Goal: Task Accomplishment & Management: Complete application form

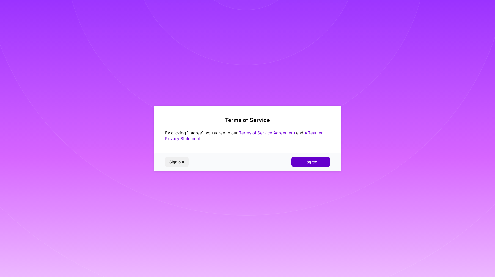
click at [303, 160] on button "I agree" at bounding box center [311, 162] width 39 height 10
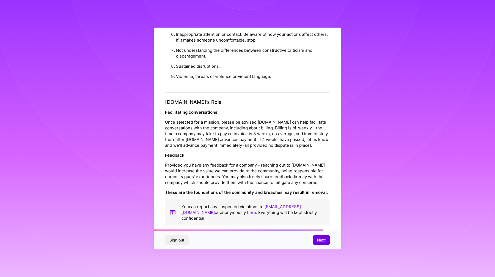
scroll to position [570, 0]
click at [322, 239] on span "Next" at bounding box center [321, 240] width 9 height 6
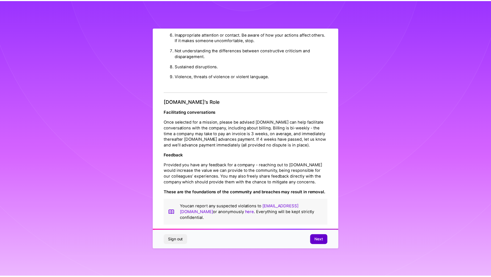
scroll to position [0, 0]
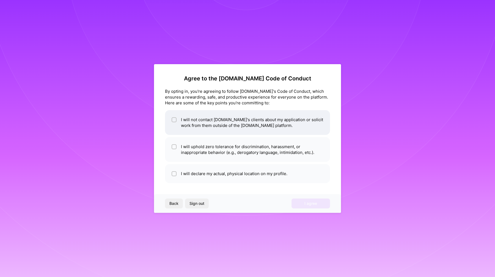
click at [275, 127] on li "I will not contact [DOMAIN_NAME]'s clients about my application or solicit work…" at bounding box center [247, 122] width 165 height 25
checkbox input "true"
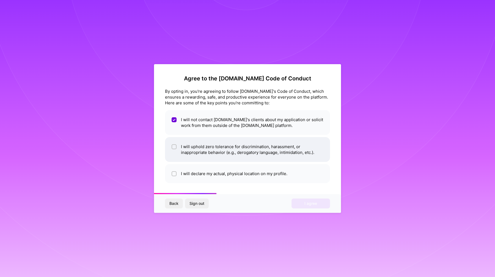
click at [290, 149] on li "I will uphold zero tolerance for discrimination, harassment, or inappropriate b…" at bounding box center [247, 149] width 165 height 25
checkbox input "true"
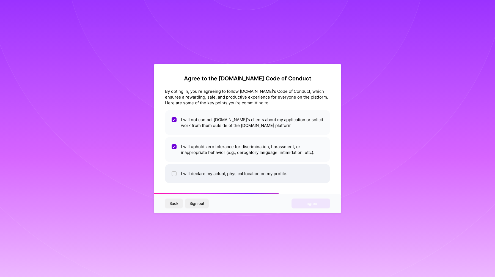
click at [299, 169] on li "I will declare my actual, physical location on my profile." at bounding box center [247, 173] width 165 height 19
checkbox input "true"
click at [310, 201] on span "I agree" at bounding box center [310, 204] width 13 height 6
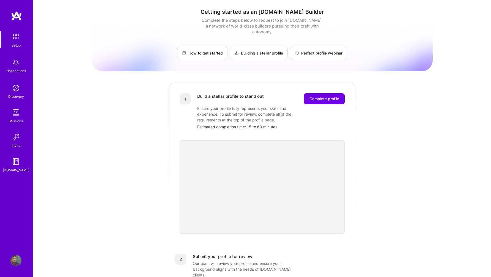
click at [333, 83] on div "1 Build a stellar profile to stand out Complete profile Ensure your profile ful…" at bounding box center [262, 157] width 187 height 151
click at [329, 93] on button "Complete profile" at bounding box center [324, 98] width 41 height 11
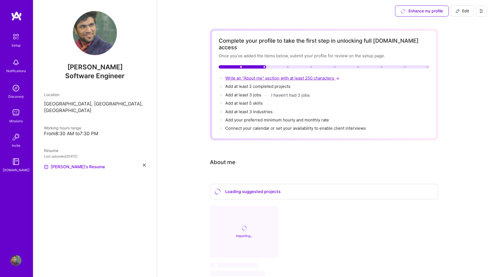
click at [245, 75] on span "Write an "About me" section with at least 250 characters →" at bounding box center [282, 77] width 115 height 5
select select "US"
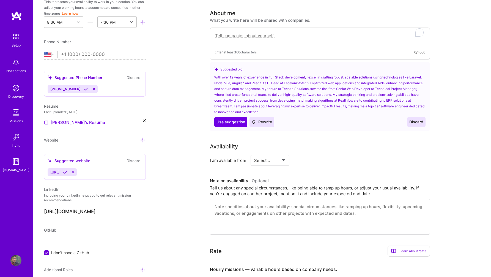
scroll to position [151, 0]
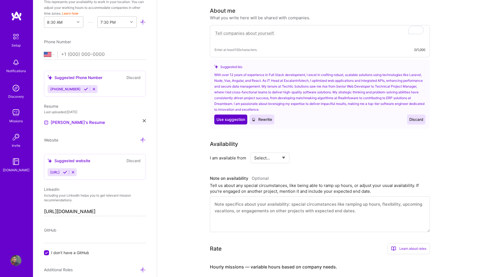
click at [228, 117] on span "Use suggestion" at bounding box center [230, 120] width 29 height 6
type textarea "With over 12 years of experience in Full Stack development, I excel in crafting…"
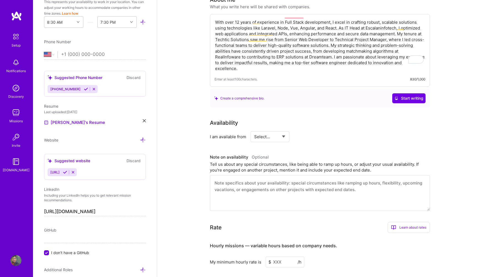
scroll to position [165, 0]
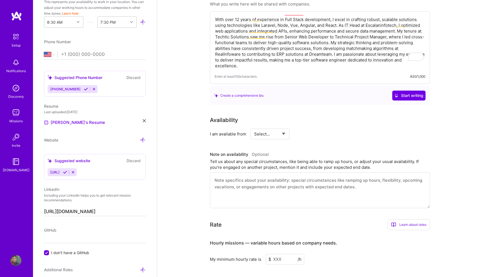
click at [262, 130] on select "Select... Right Now Future Date Not Available" at bounding box center [270, 134] width 32 height 14
select select "Right Now"
click at [254, 127] on select "Select... Right Now Future Date Not Available" at bounding box center [270, 134] width 32 height 14
click at [312, 128] on input at bounding box center [320, 133] width 33 height 11
type input "30"
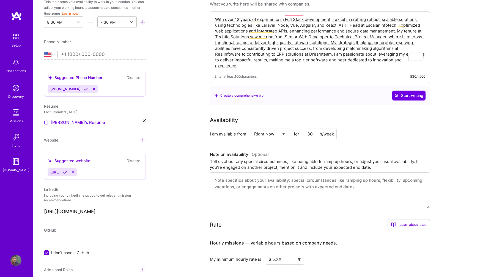
click at [314, 139] on div "Availability I am available from Select... Right Now Future Date Not Available …" at bounding box center [324, 162] width 228 height 92
click at [305, 158] on div "Tell us about any special circumstances, like being able to ramp up hours, or a…" at bounding box center [320, 164] width 220 height 12
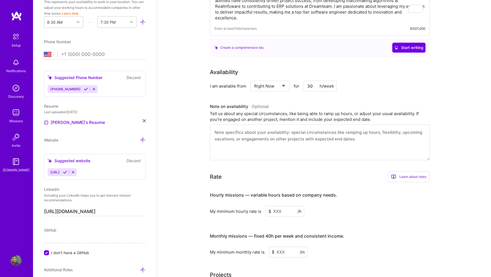
scroll to position [222, 0]
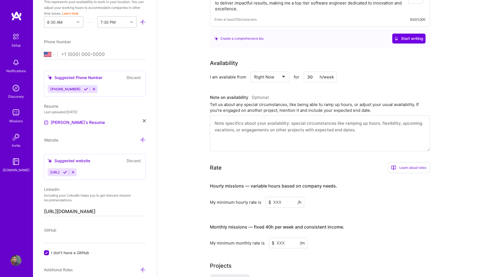
click at [283, 197] on input at bounding box center [285, 202] width 39 height 11
type input "50"
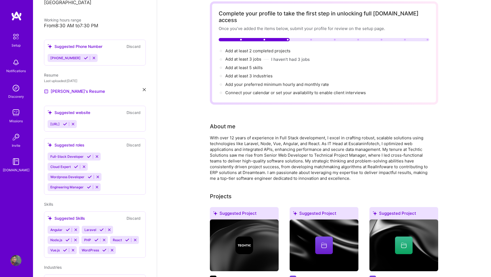
scroll to position [0, 0]
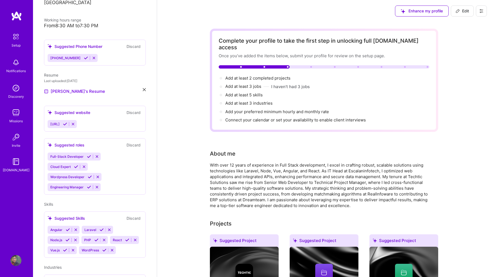
click at [361, 149] on div "About me" at bounding box center [320, 153] width 220 height 8
click at [263, 109] on span "Add your preferred minimum hourly and monthly rate →" at bounding box center [279, 111] width 109 height 5
select select "US"
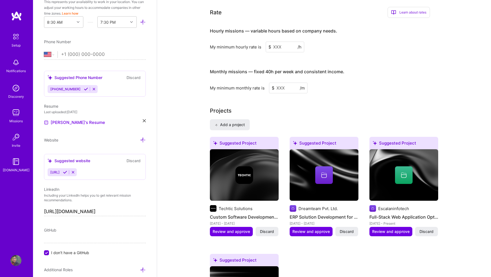
scroll to position [369, 0]
click at [283, 41] on input at bounding box center [285, 46] width 39 height 11
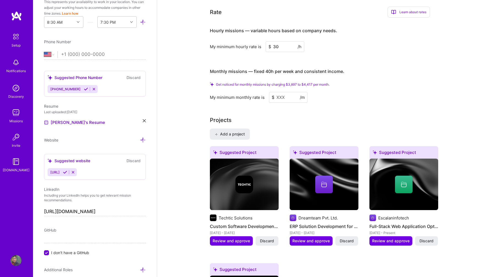
type input "30"
click at [283, 92] on input at bounding box center [288, 97] width 39 height 11
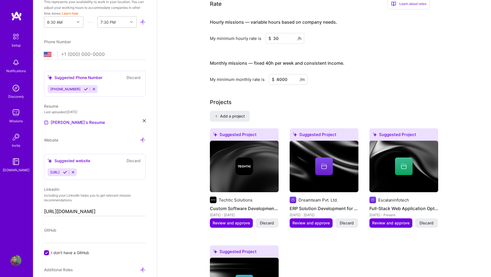
type input "4000"
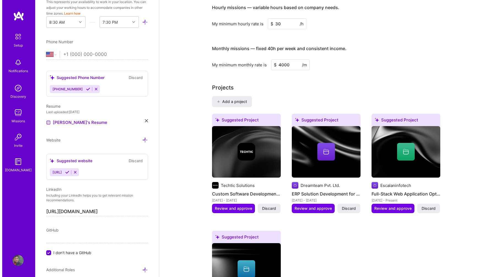
scroll to position [388, 0]
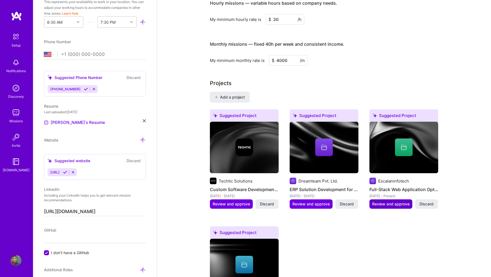
click at [377, 201] on span "Review and approve" at bounding box center [390, 204] width 37 height 6
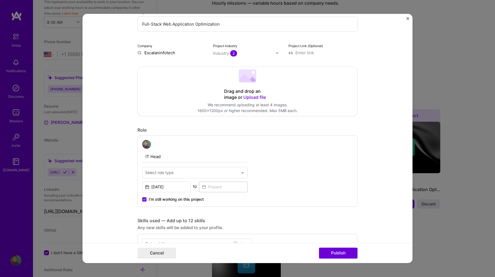
scroll to position [72, 0]
click at [232, 170] on input "text" at bounding box center [191, 171] width 93 height 6
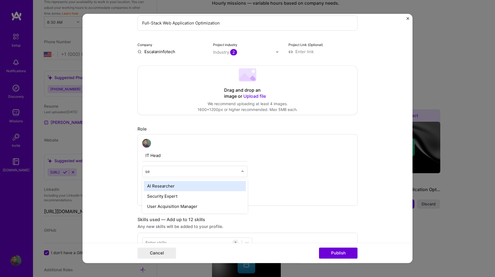
type input "s"
type input "soft"
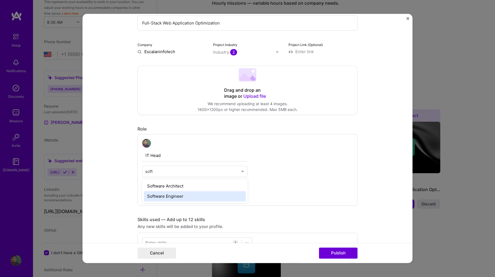
click at [228, 198] on div "Software Engineer" at bounding box center [195, 196] width 102 height 10
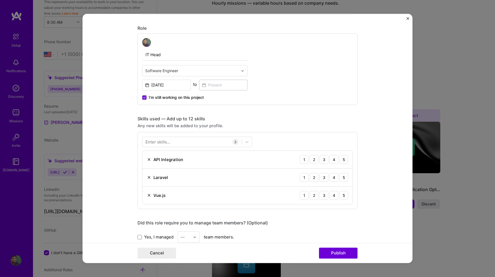
scroll to position [174, 0]
click at [212, 143] on div at bounding box center [191, 141] width 99 height 9
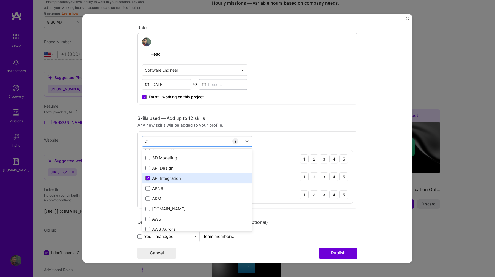
scroll to position [0, 0]
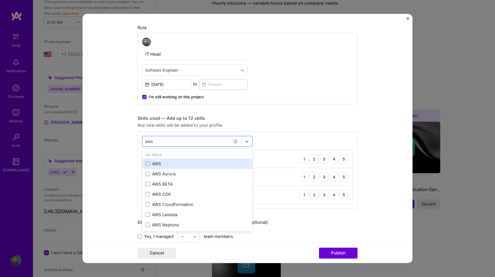
click at [158, 165] on div "AWS" at bounding box center [197, 164] width 103 height 6
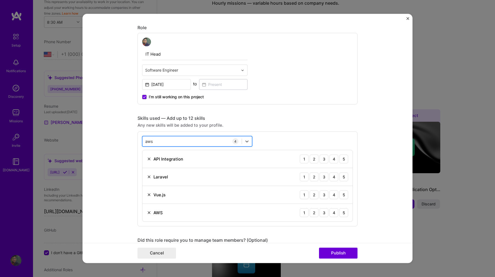
click at [177, 142] on div "aws aws" at bounding box center [191, 141] width 99 height 9
click at [161, 163] on div "Linux" at bounding box center [197, 164] width 103 height 6
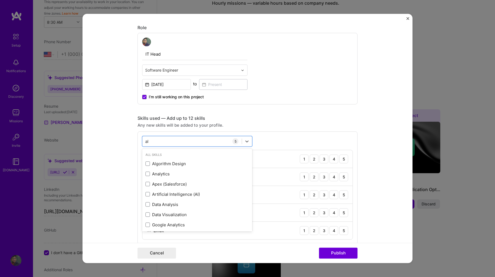
type input "a"
click at [246, 118] on div "Skills used — Add up to 12 skills" at bounding box center [248, 118] width 220 height 6
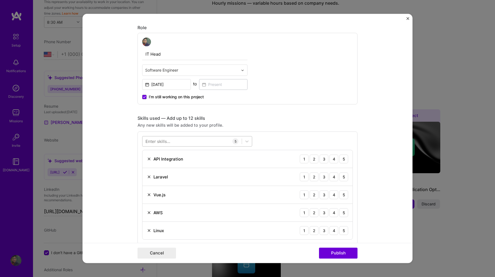
click at [211, 143] on div at bounding box center [191, 141] width 99 height 9
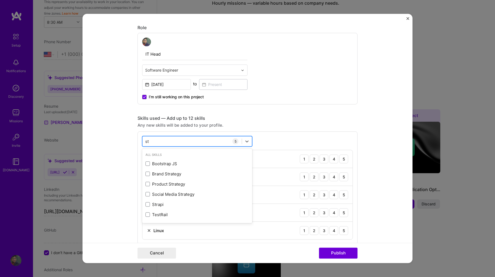
type input "s"
click at [192, 193] on div "REST API" at bounding box center [197, 194] width 103 height 6
click at [177, 143] on div "api api" at bounding box center [191, 141] width 99 height 9
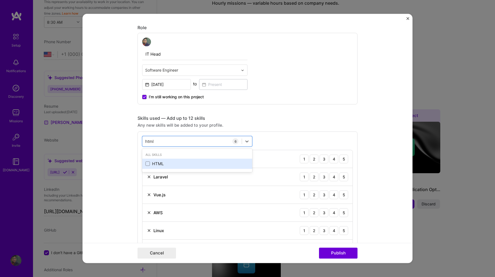
click at [212, 160] on div "HTML" at bounding box center [197, 163] width 110 height 10
click at [186, 164] on div "CSS" at bounding box center [197, 164] width 103 height 6
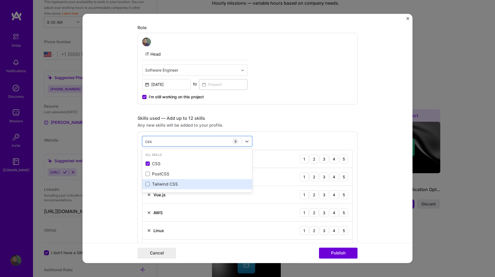
click at [184, 180] on div "Tailwind CSS" at bounding box center [197, 184] width 110 height 10
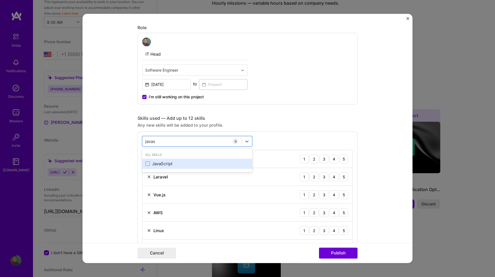
click at [183, 160] on div "JavaScript" at bounding box center [197, 163] width 110 height 10
type input "javas"
click at [251, 108] on div "Editing suggested project This project is suggested based on your LinkedIn, res…" at bounding box center [248, 233] width 220 height 764
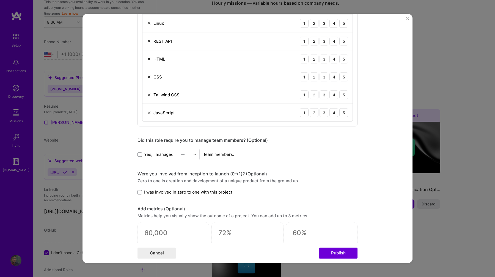
scroll to position [386, 0]
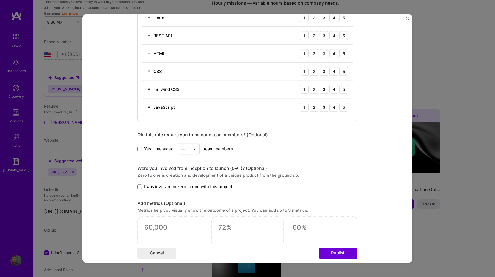
click at [153, 148] on span "Yes, I managed" at bounding box center [158, 149] width 29 height 6
click at [0, 0] on input "Yes, I managed" at bounding box center [0, 0] width 0 height 0
click at [205, 151] on div "Yes, I managed — team members." at bounding box center [248, 148] width 220 height 11
click at [193, 149] on img at bounding box center [194, 148] width 3 height 3
click at [186, 203] on div "5" at bounding box center [188, 204] width 19 height 10
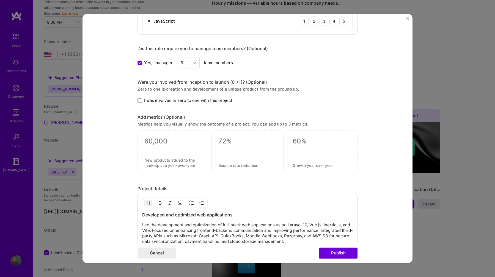
scroll to position [477, 0]
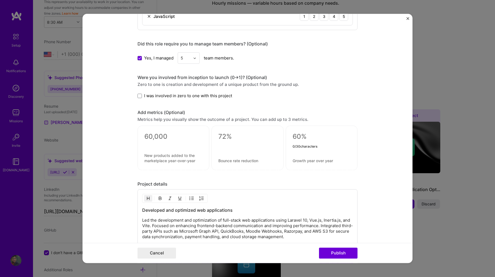
click at [333, 140] on textarea at bounding box center [322, 137] width 58 height 8
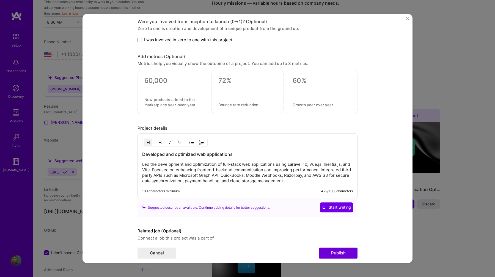
scroll to position [537, 0]
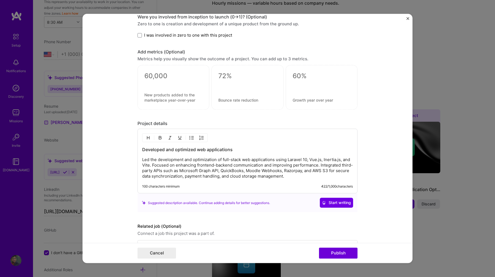
click at [306, 177] on p "Led the development and optimization of full-stack web applications using Larav…" at bounding box center [247, 168] width 211 height 22
click at [139, 157] on div "Developed and optimized web applications Led the development and optimization o…" at bounding box center [248, 161] width 220 height 65
click at [142, 161] on p "Led the development and optimization of full-stack web applications using Larav…" at bounding box center [247, 168] width 211 height 22
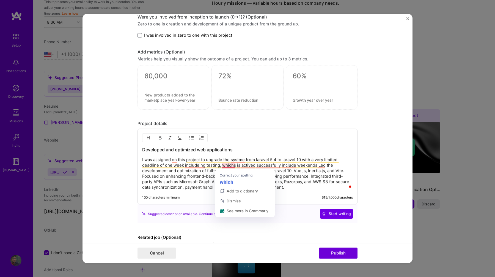
click at [232, 166] on p "I was assigned on this project to upgrade the systme from laravel 5.4 to larave…" at bounding box center [247, 173] width 211 height 33
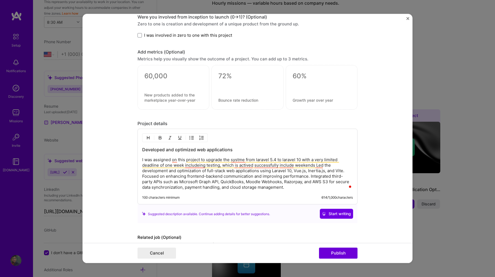
click at [241, 166] on p "I was assigned on this project to upgrade the systme from laravel 5.4 to larave…" at bounding box center [247, 173] width 211 height 33
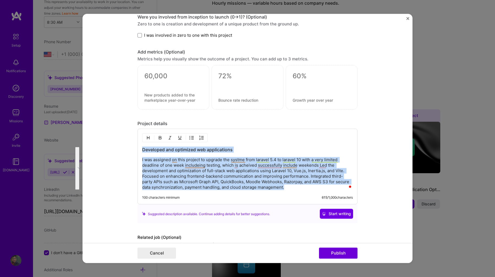
copy div "Developed and optimized web applications I was assigned on this project to upgr…"
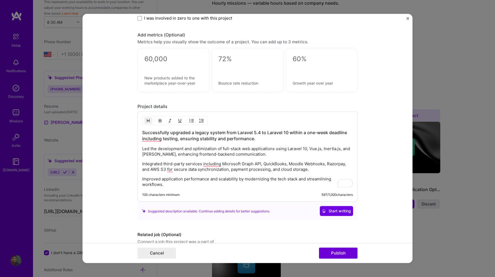
scroll to position [563, 0]
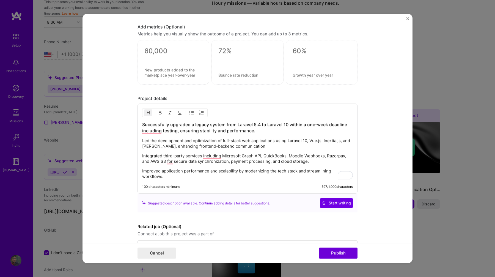
click at [255, 179] on p "Improved application performance and scalability by modernizing the tech stack …" at bounding box center [247, 173] width 211 height 11
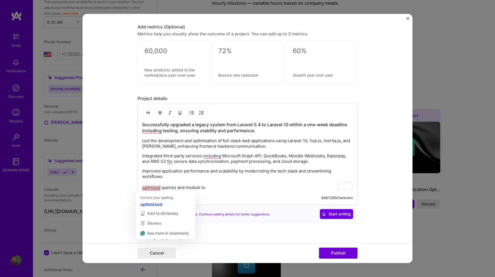
click at [142, 187] on p "Improved application performance and scalability by modernizing the tech stack …" at bounding box center [247, 179] width 211 height 22
click at [222, 190] on p "Improved application performance and scalability by modernizing the tech stack …" at bounding box center [247, 179] width 211 height 22
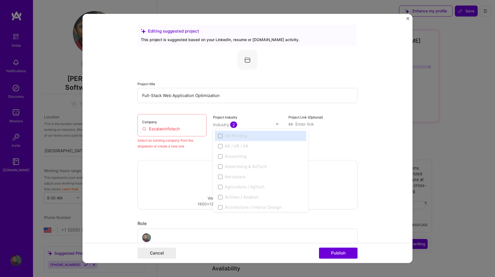
select select "US"
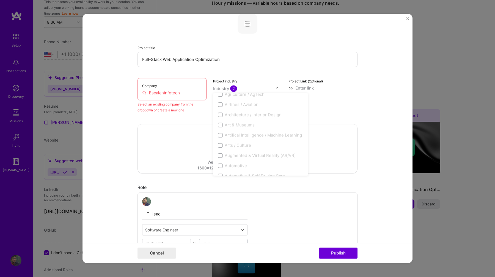
scroll to position [67, 0]
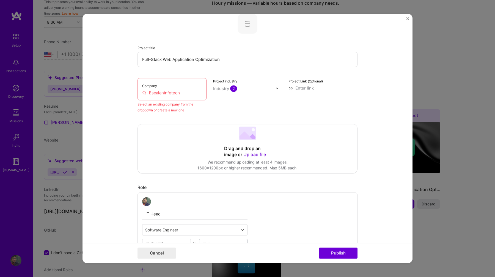
click at [175, 88] on div "Company Escalaninfotech" at bounding box center [172, 89] width 69 height 22
click at [170, 94] on input "Escalaninfotech" at bounding box center [172, 93] width 60 height 6
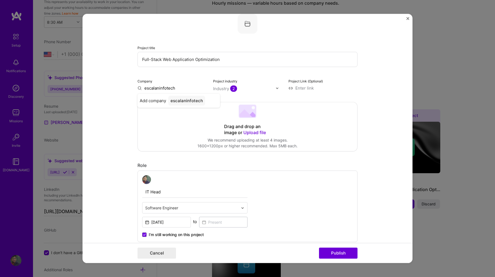
type input "escalaninfotech"
click at [182, 101] on div "escalaninfotech" at bounding box center [186, 101] width 37 height 10
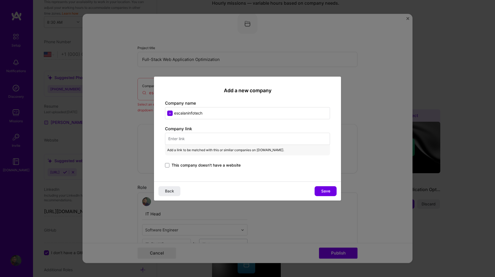
click at [268, 141] on input "text" at bounding box center [247, 139] width 165 height 12
paste input "[URL][DOMAIN_NAME]"
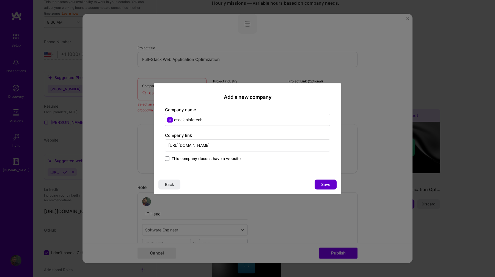
type input "[URL][DOMAIN_NAME]"
click at [325, 182] on span "Save" at bounding box center [325, 185] width 9 height 6
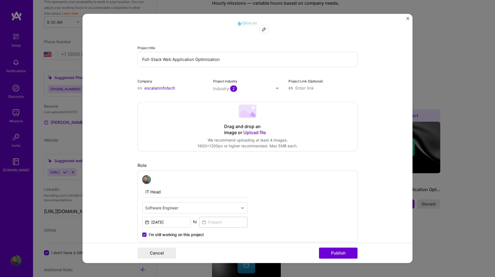
click at [246, 86] on input "text" at bounding box center [244, 89] width 63 height 6
type input "i"
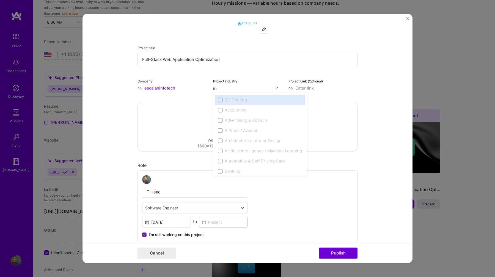
type input "int"
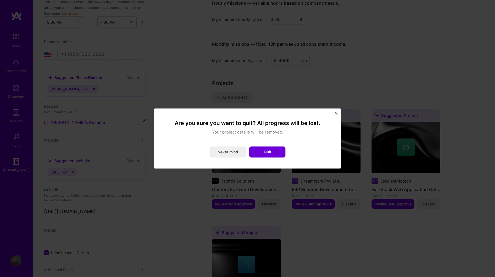
click at [336, 114] on img "Close" at bounding box center [336, 113] width 3 height 3
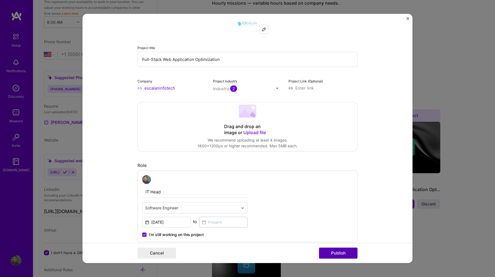
click at [335, 254] on button "Publish" at bounding box center [338, 253] width 39 height 11
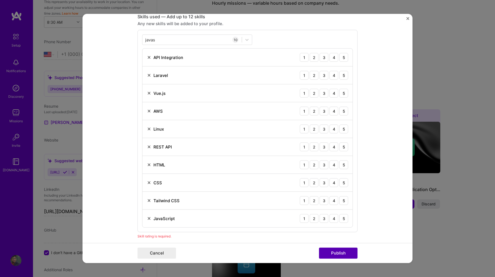
scroll to position [0, 0]
click at [343, 60] on div "5" at bounding box center [343, 57] width 9 height 9
click at [343, 70] on div "Laravel 1 2 3 4 5" at bounding box center [247, 75] width 210 height 18
click at [343, 77] on div "5" at bounding box center [343, 74] width 9 height 9
click at [343, 92] on div "5" at bounding box center [343, 92] width 9 height 9
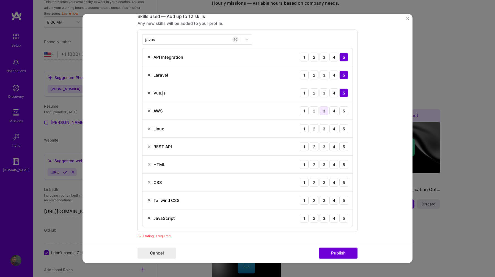
click at [322, 110] on div "3" at bounding box center [324, 110] width 9 height 9
click at [322, 128] on div "3" at bounding box center [324, 128] width 9 height 9
drag, startPoint x: 334, startPoint y: 147, endPoint x: 343, endPoint y: 148, distance: 8.6
click at [343, 148] on div "1 2 3 4 5" at bounding box center [324, 146] width 48 height 9
click at [343, 148] on div "5" at bounding box center [343, 146] width 9 height 9
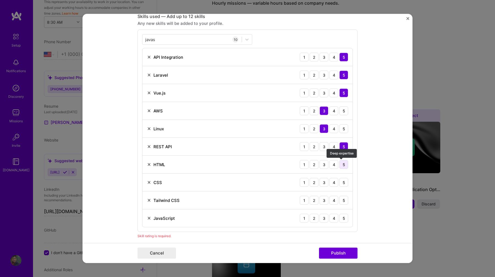
click at [339, 165] on div "5" at bounding box center [343, 164] width 9 height 9
click at [341, 181] on div "5" at bounding box center [343, 182] width 9 height 9
click at [334, 181] on div "4" at bounding box center [334, 182] width 9 height 9
click at [333, 202] on div "4" at bounding box center [334, 200] width 9 height 9
click at [340, 218] on div "5" at bounding box center [343, 217] width 9 height 9
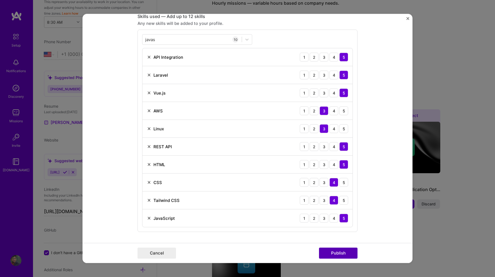
click at [334, 253] on button "Publish" at bounding box center [338, 253] width 39 height 11
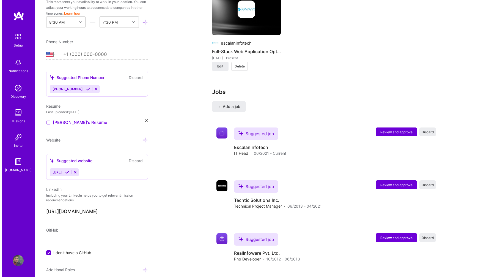
scroll to position [623, 0]
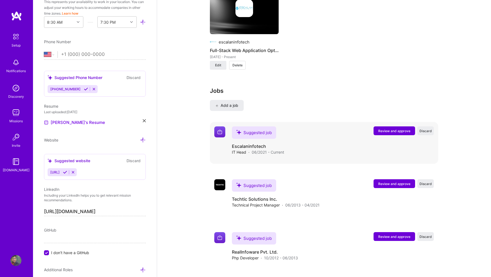
click at [410, 128] on span "Review and approve" at bounding box center [394, 130] width 32 height 5
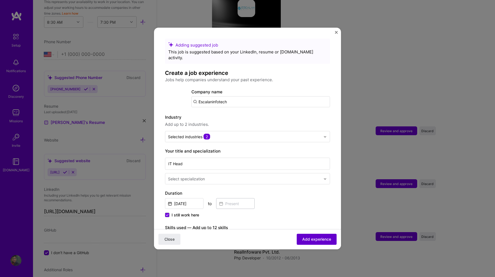
click at [315, 241] on span "Add experience" at bounding box center [316, 239] width 29 height 6
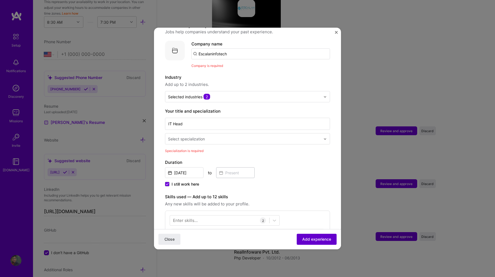
scroll to position [55, 0]
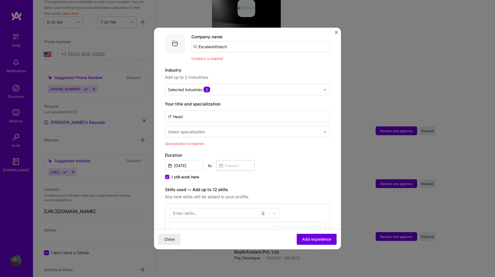
click at [255, 129] on input "text" at bounding box center [245, 132] width 154 height 6
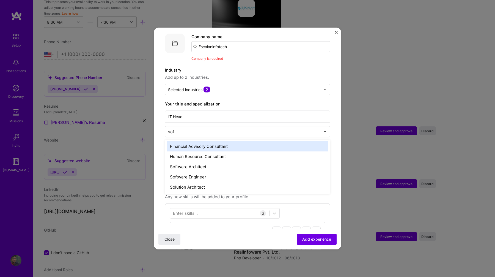
type input "soft"
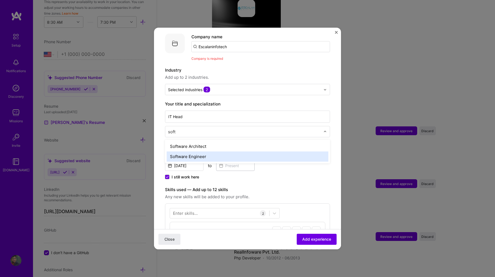
click at [238, 151] on div "Software Engineer" at bounding box center [248, 156] width 162 height 10
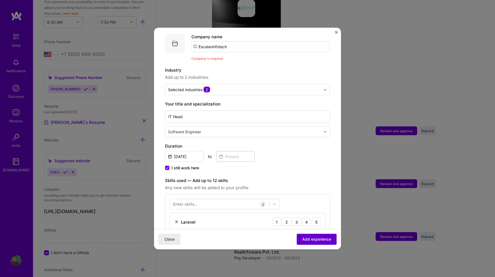
click at [305, 239] on span "Add experience" at bounding box center [316, 239] width 29 height 6
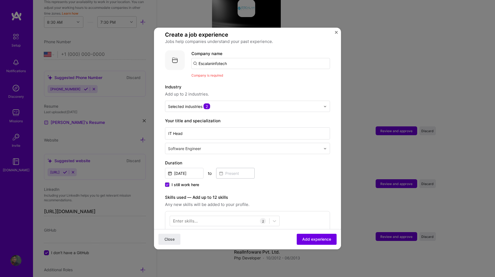
scroll to position [13, 0]
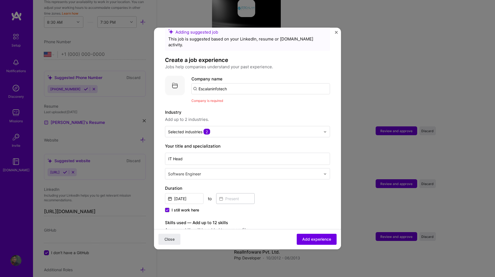
click at [254, 83] on input "Escalaninfotech" at bounding box center [260, 88] width 139 height 11
click at [248, 101] on div "Escalan Infotech [DOMAIN_NAME]" at bounding box center [232, 104] width 83 height 15
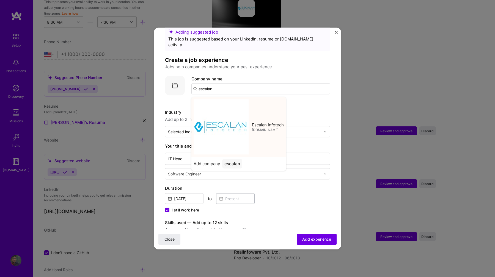
type input "Escalan Infotech"
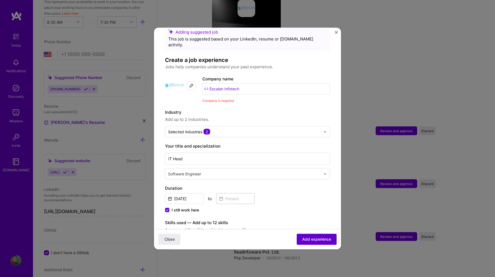
click at [318, 238] on span "Add experience" at bounding box center [316, 239] width 29 height 6
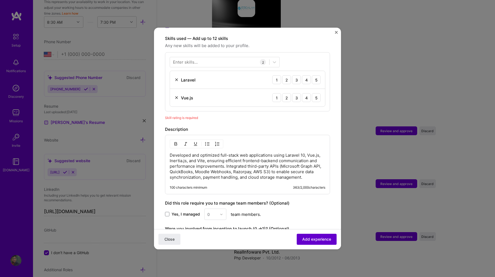
scroll to position [191, 0]
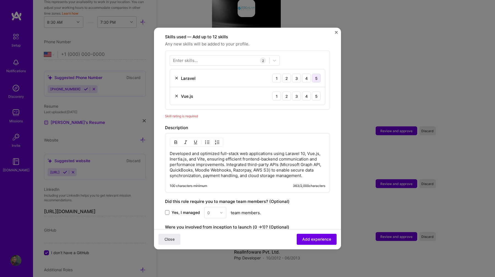
click at [314, 74] on div "5" at bounding box center [316, 78] width 9 height 9
click at [314, 94] on div "5" at bounding box center [316, 96] width 9 height 9
click at [300, 235] on button "Add experience" at bounding box center [317, 239] width 40 height 11
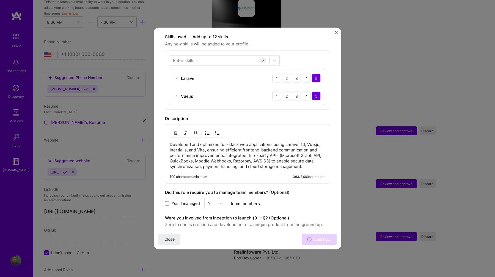
click at [196, 205] on span "Yes, I managed" at bounding box center [186, 204] width 28 height 6
click at [0, 0] on input "Yes, I managed" at bounding box center [0, 0] width 0 height 0
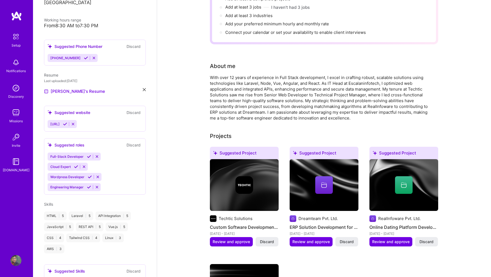
scroll to position [78, 0]
